Goal: Entertainment & Leisure: Consume media (video, audio)

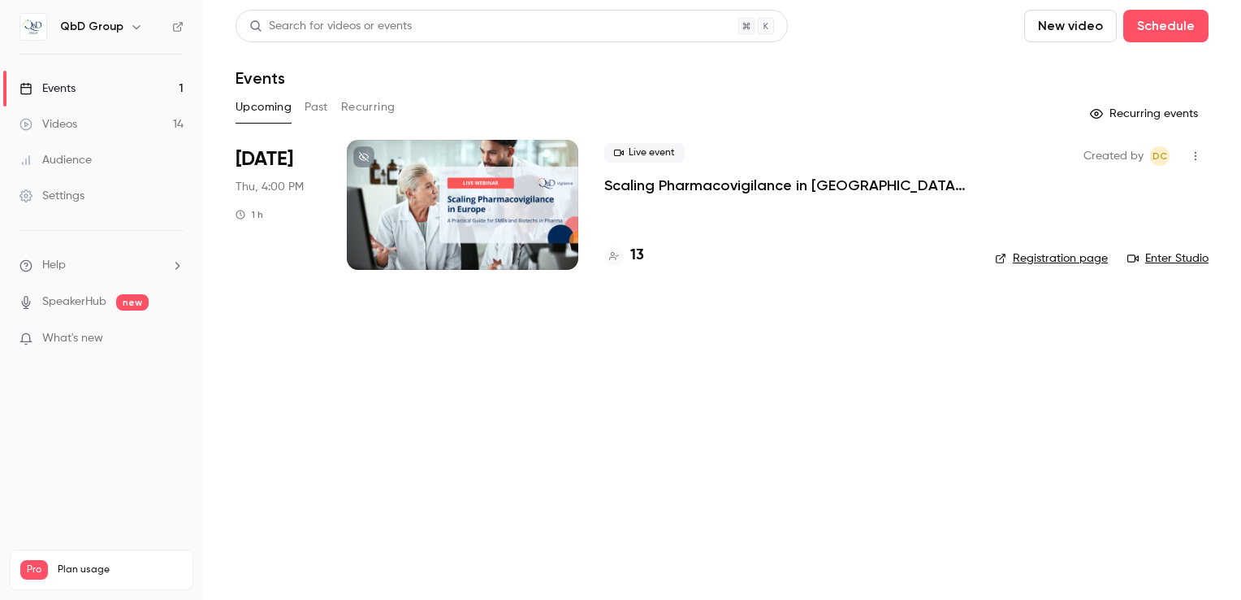
click at [70, 128] on div "Videos" at bounding box center [48, 124] width 58 height 16
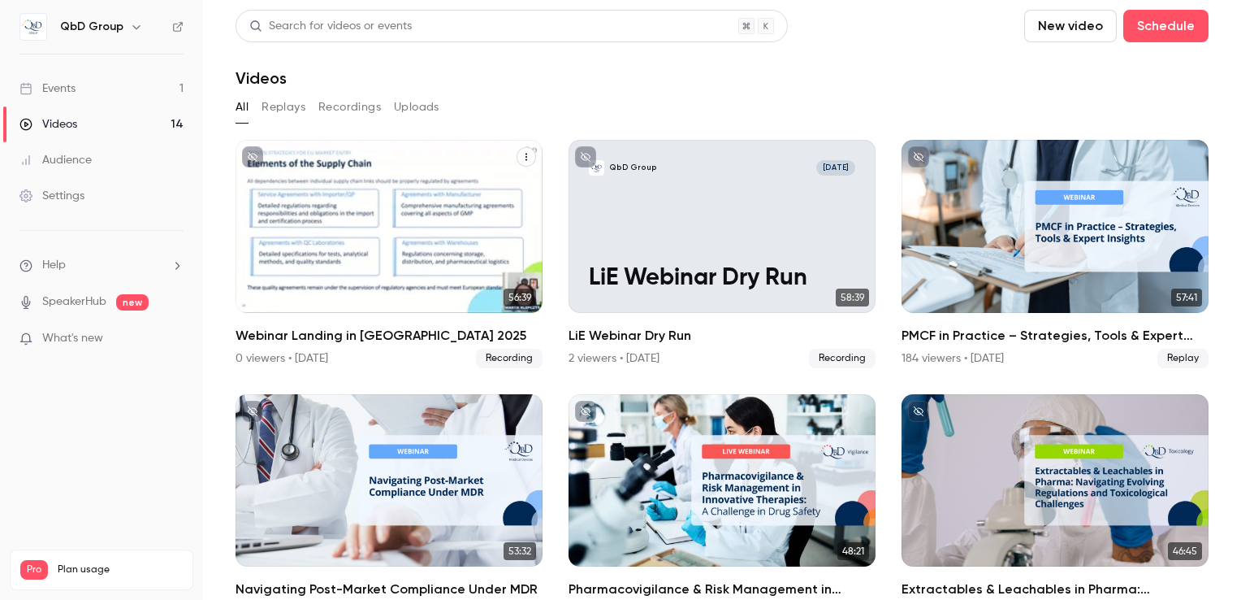
click at [427, 216] on div "QbD Group [DATE] Webinar Landing in [GEOGRAPHIC_DATA] 2025" at bounding box center [389, 226] width 307 height 173
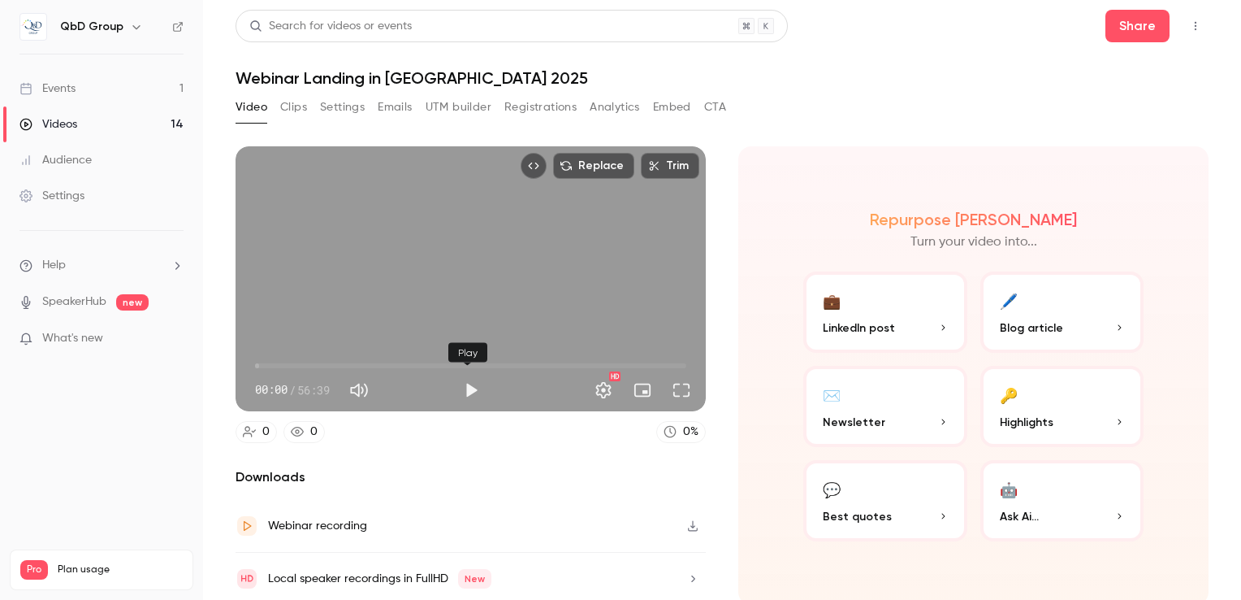
click at [465, 387] on button "Play" at bounding box center [471, 390] width 32 height 32
click at [334, 360] on span "00:02" at bounding box center [470, 366] width 431 height 26
type input "*****"
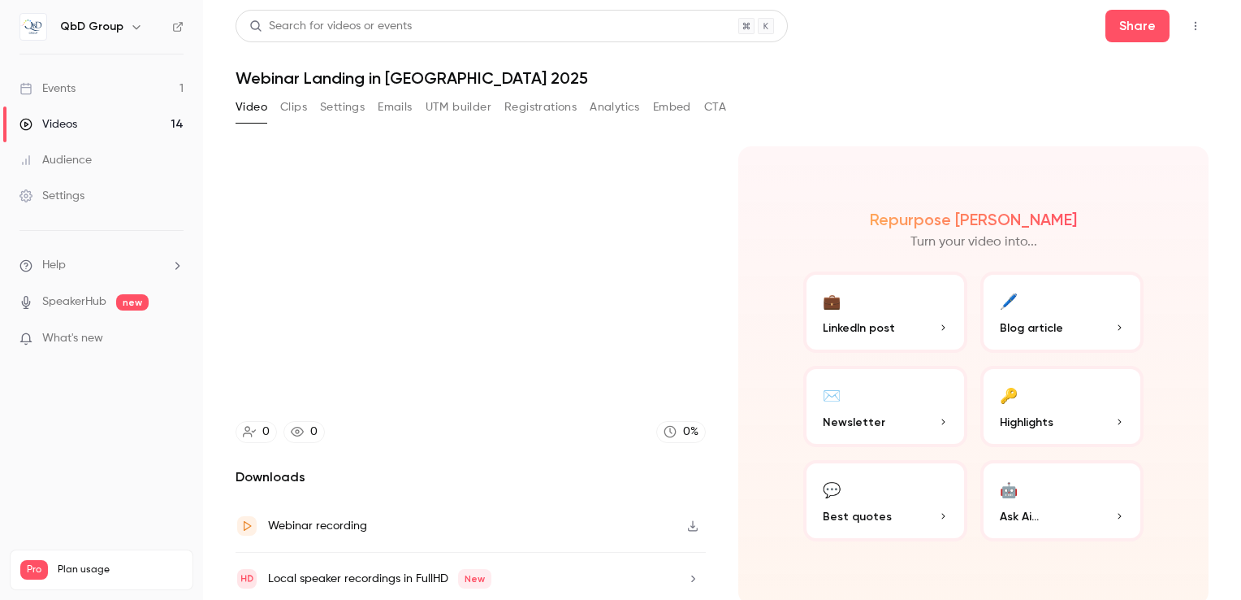
click at [287, 100] on button "Clips" at bounding box center [293, 107] width 27 height 26
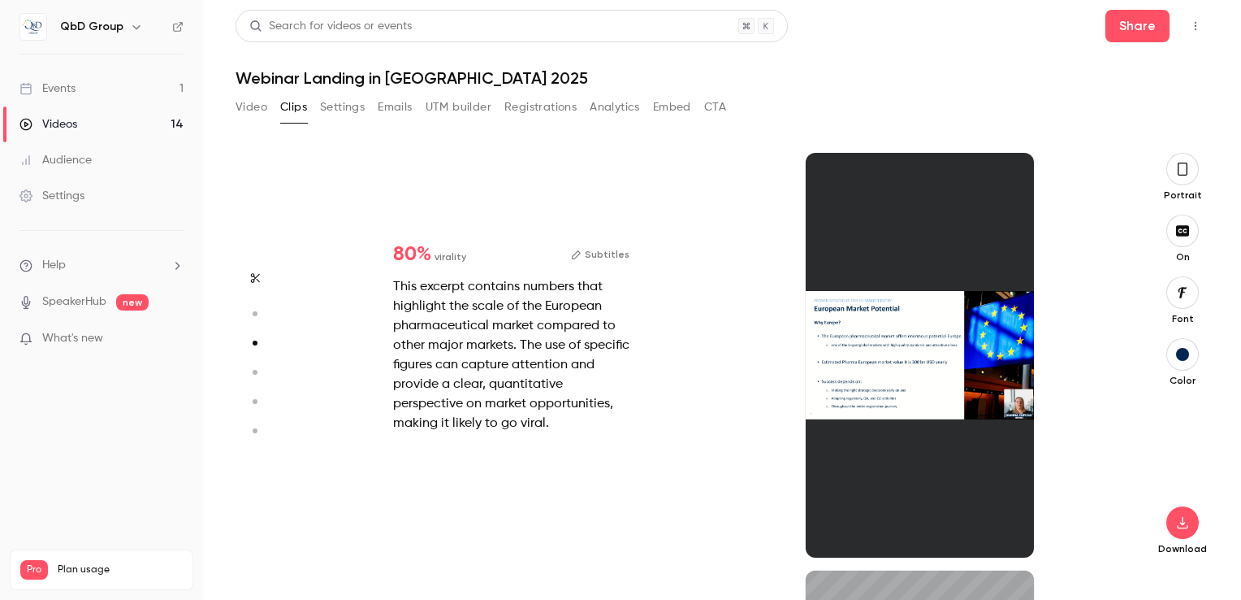
scroll to position [418, 0]
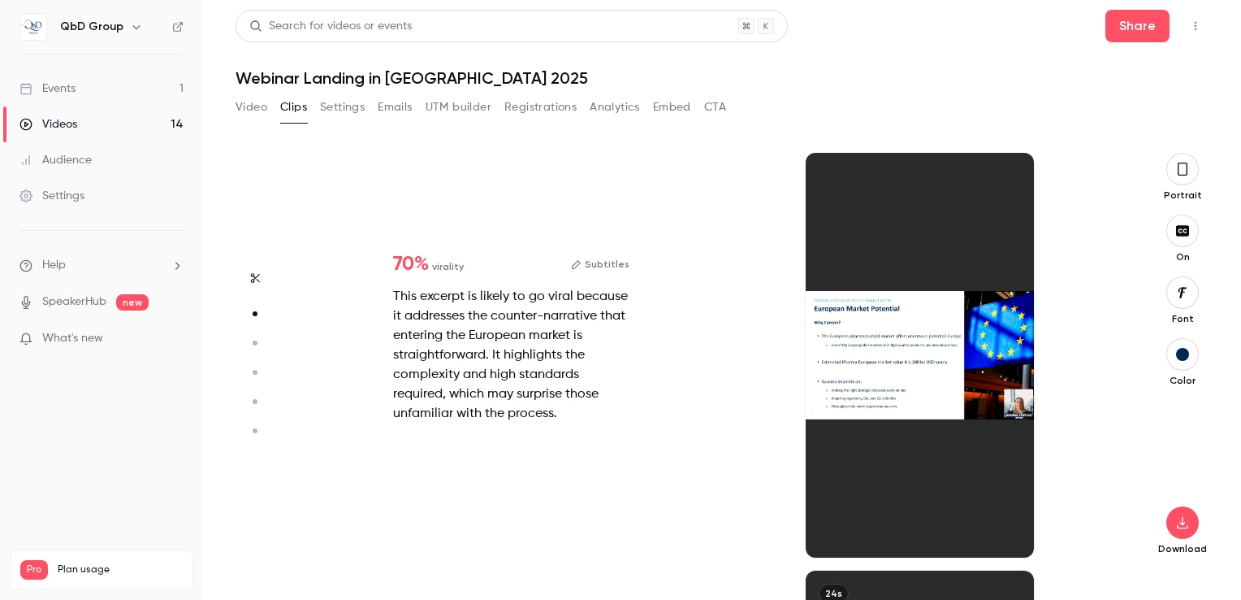
type input "*"
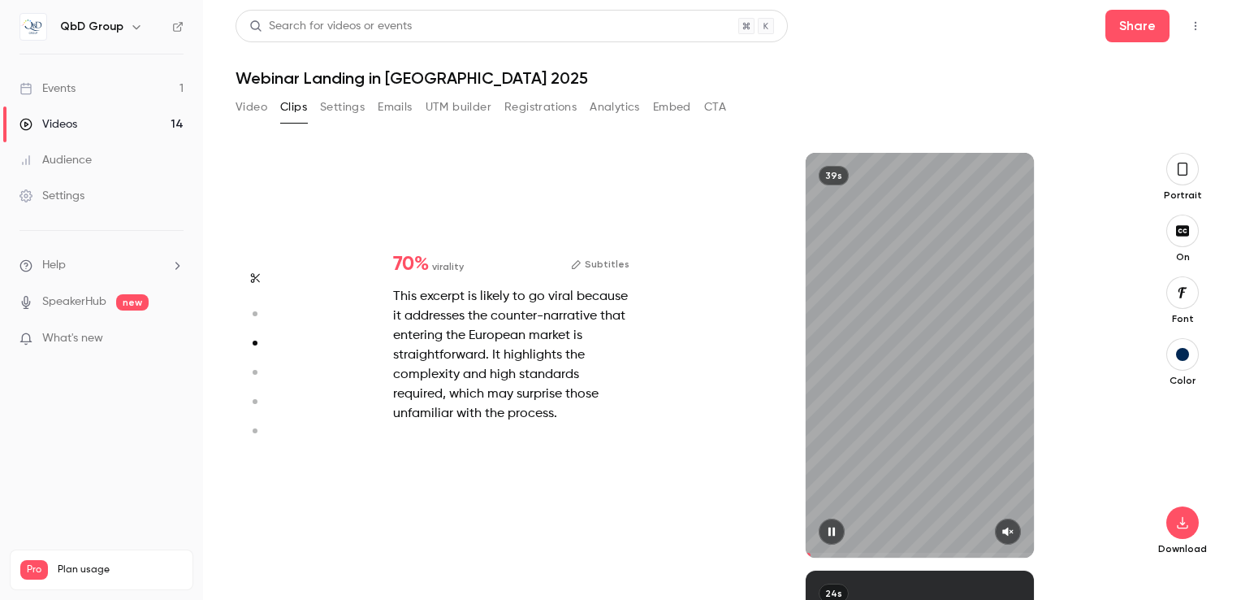
type input "*"
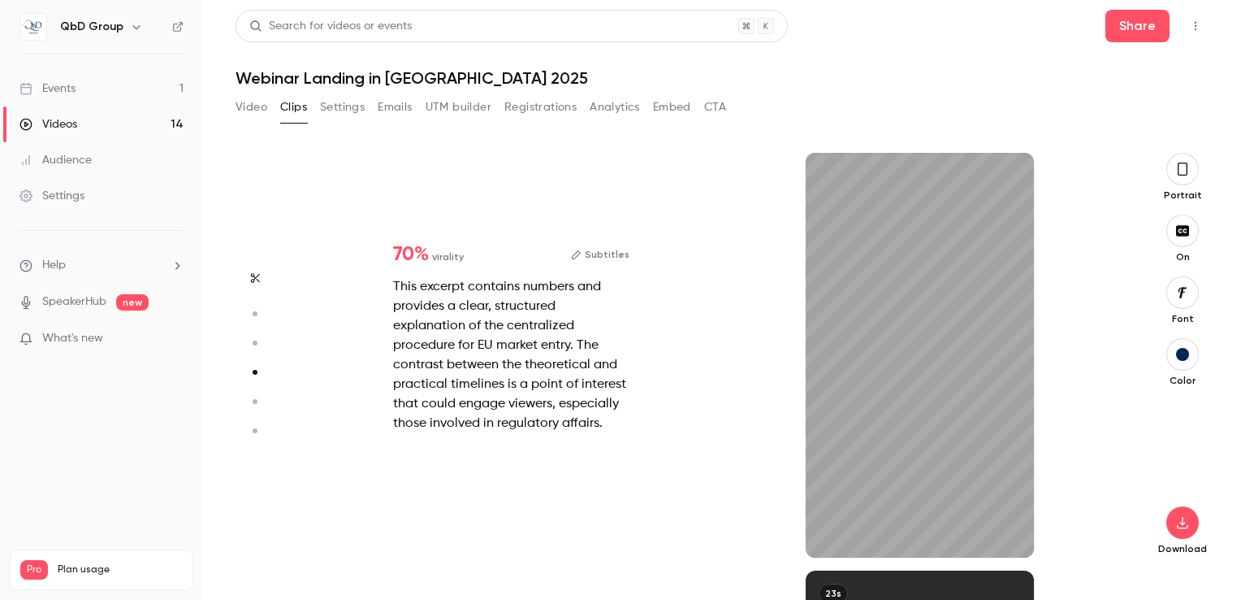
type input "*"
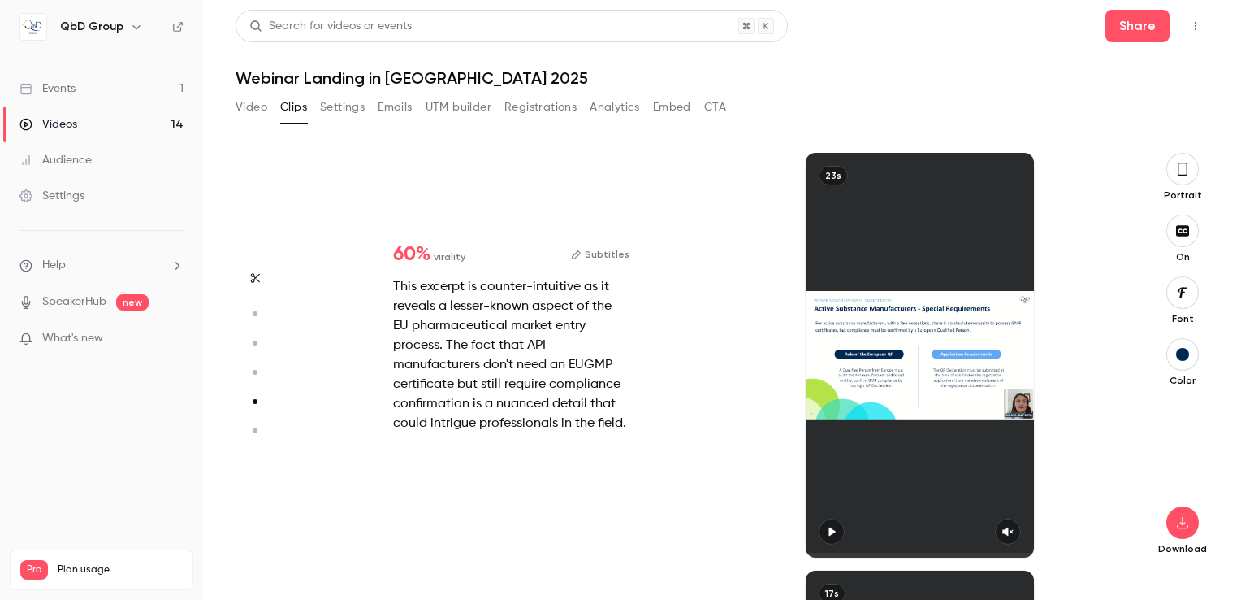
scroll to position [1671, 0]
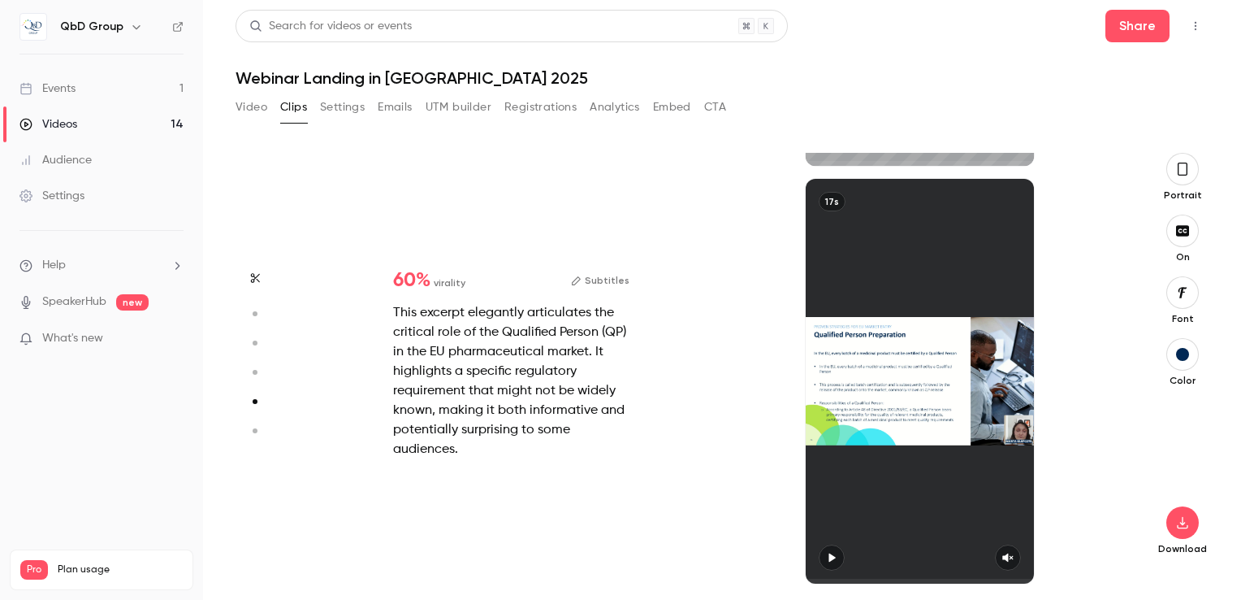
type input "*"
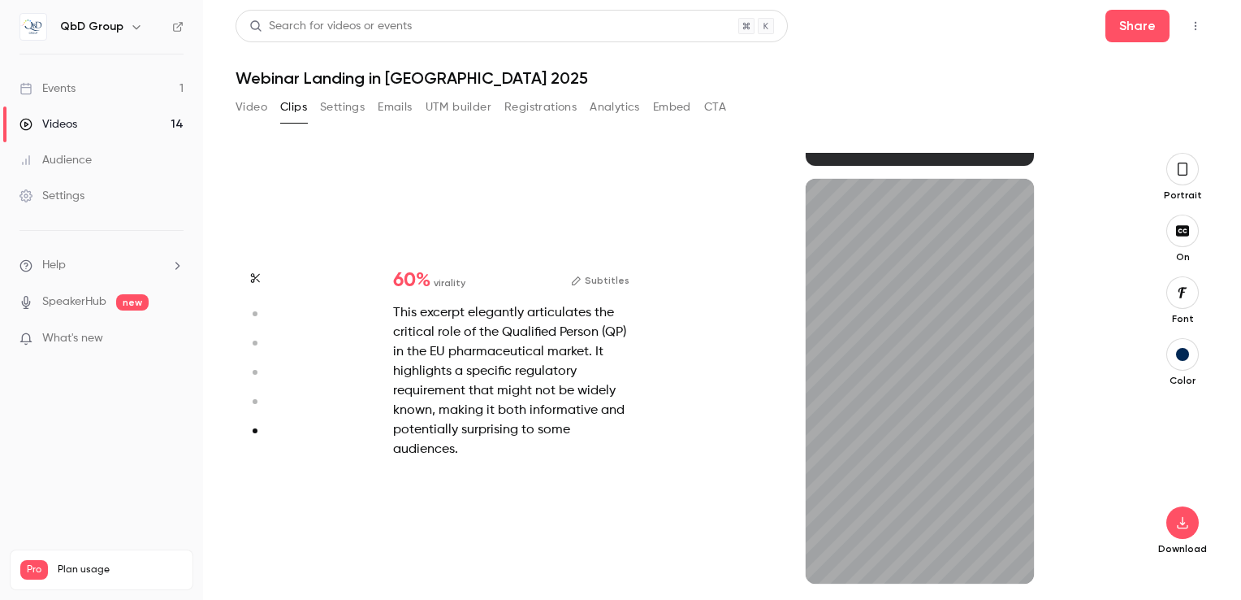
scroll to position [2064, 0]
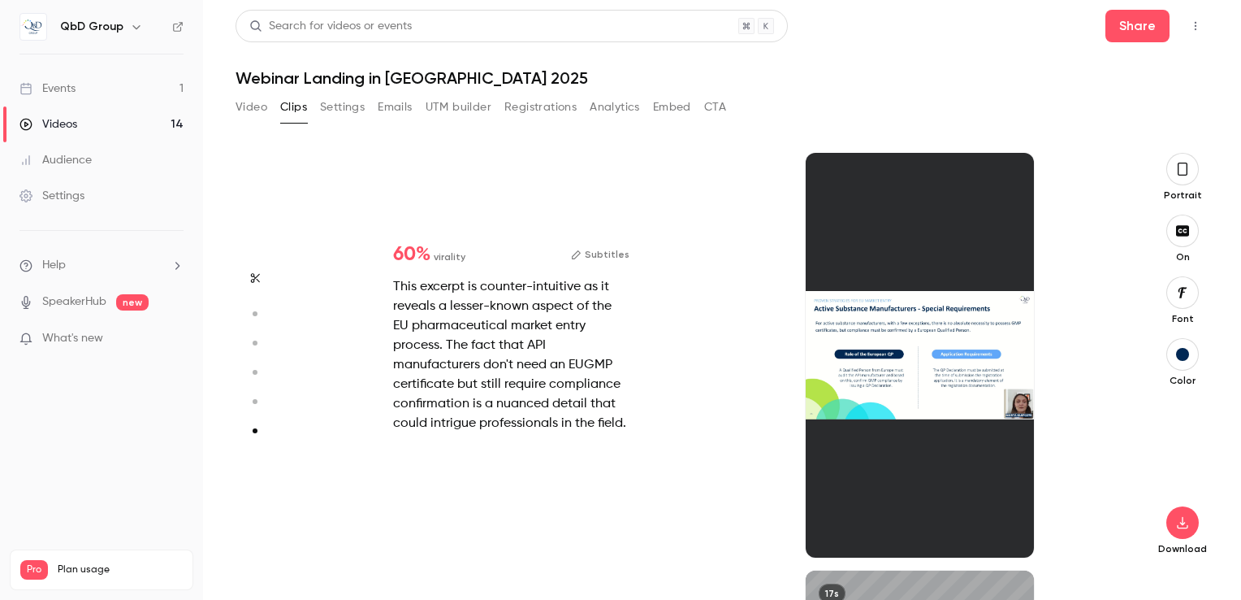
type input "*"
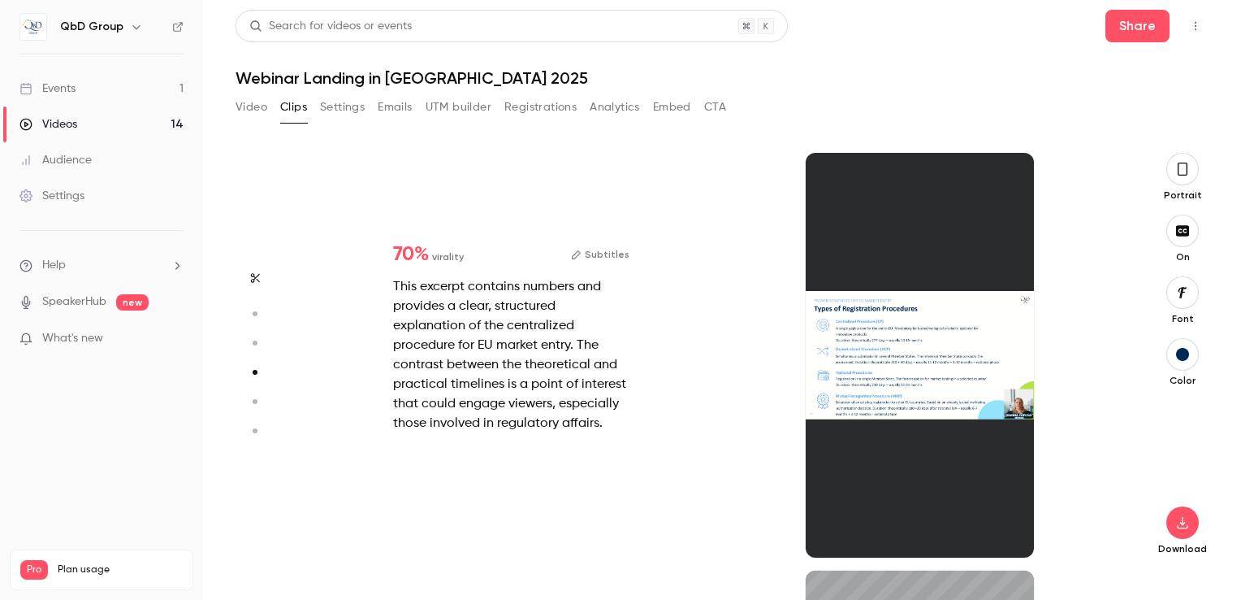
type input "*"
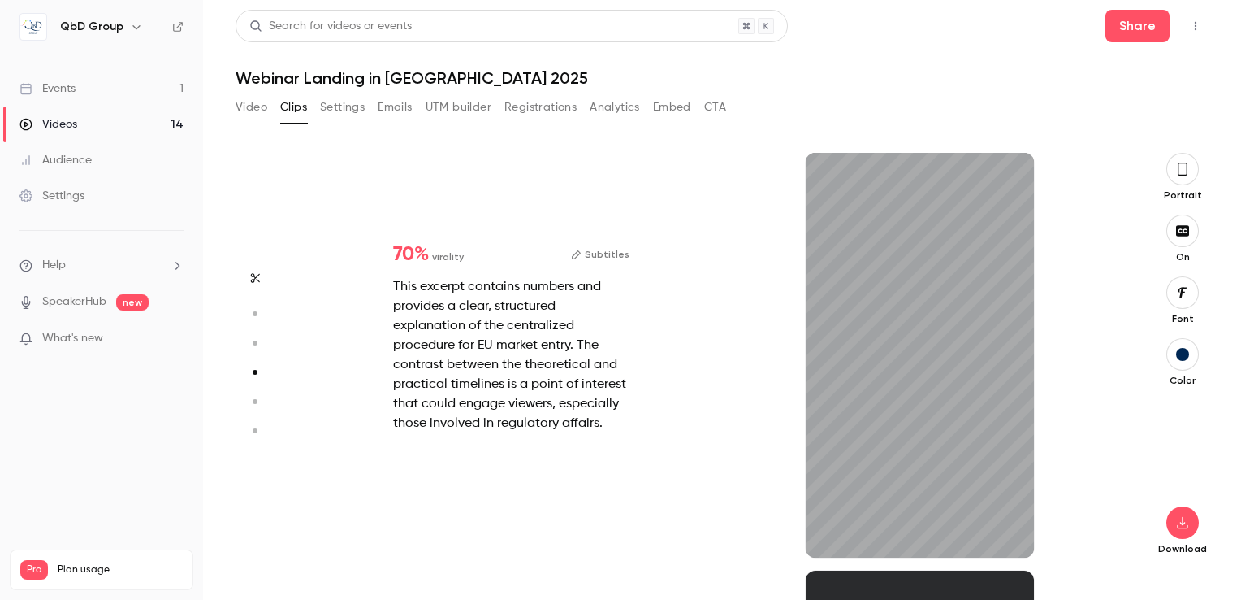
type input "****"
